Goal: Information Seeking & Learning: Learn about a topic

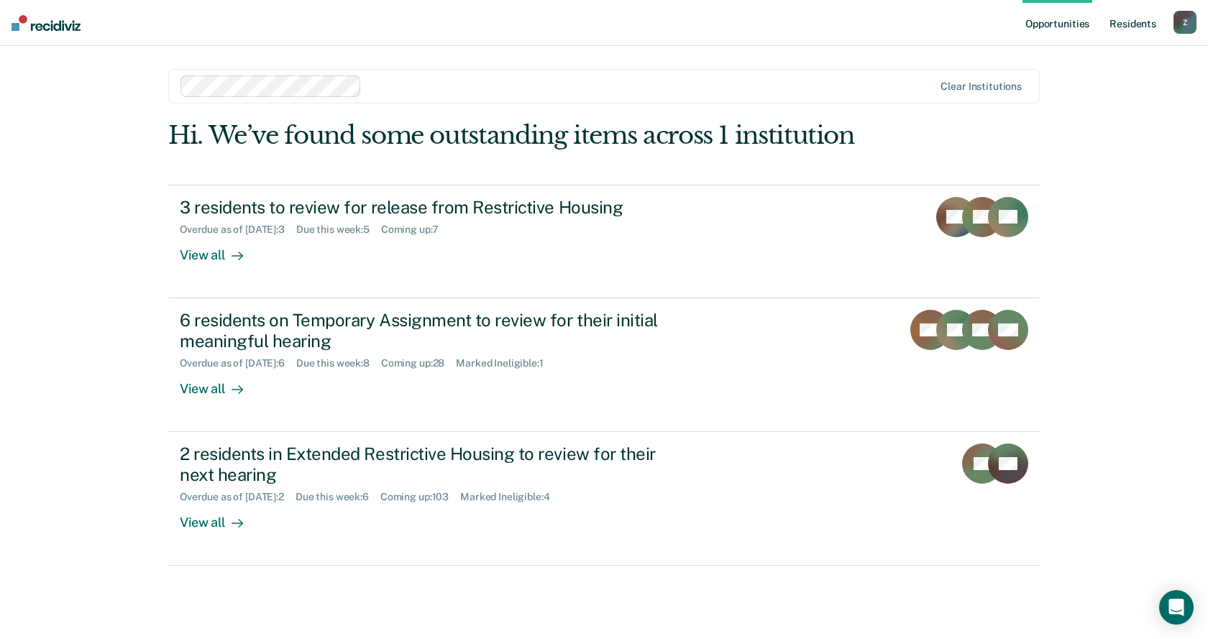
click at [1137, 24] on link "Resident s" at bounding box center [1132, 23] width 52 height 46
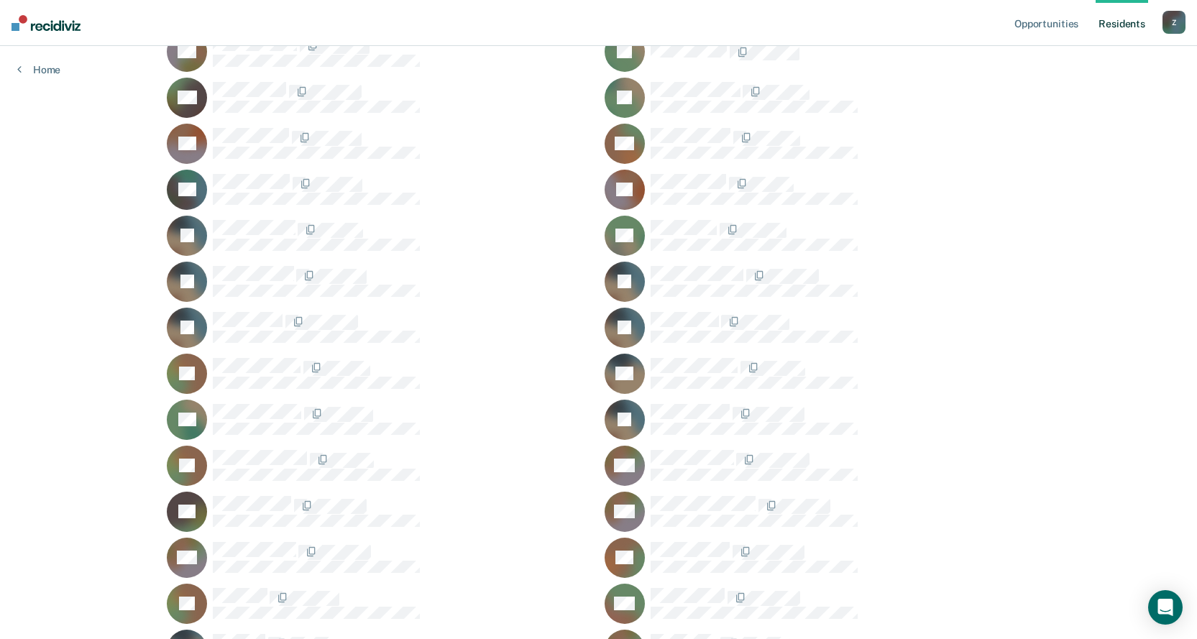
scroll to position [26180, 0]
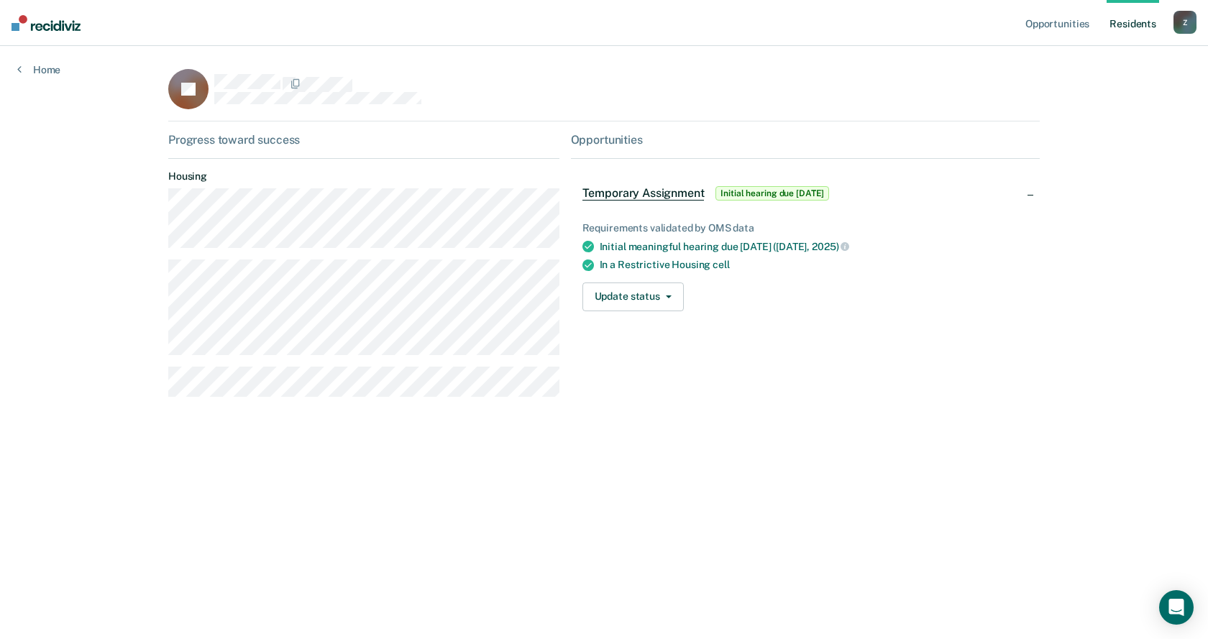
click at [1143, 27] on link "Resident s" at bounding box center [1132, 23] width 52 height 46
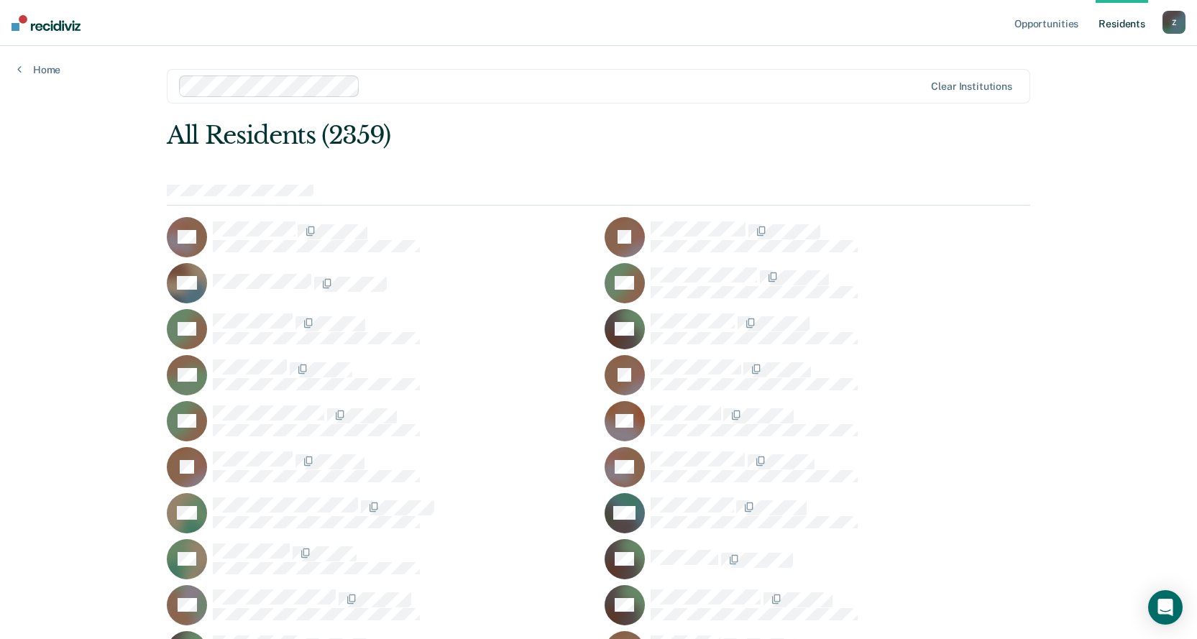
scroll to position [12699, 0]
